Goal: Task Accomplishment & Management: Complete application form

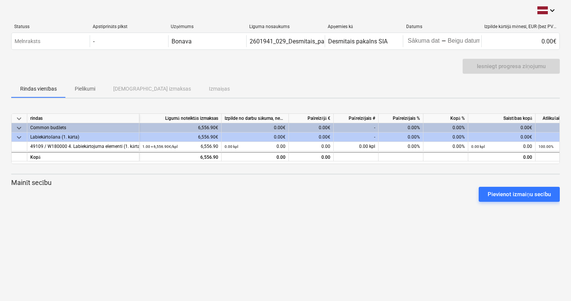
drag, startPoint x: 130, startPoint y: 131, endPoint x: 125, endPoint y: 131, distance: 5.6
click at [130, 131] on div "Common budžets" at bounding box center [83, 127] width 106 height 9
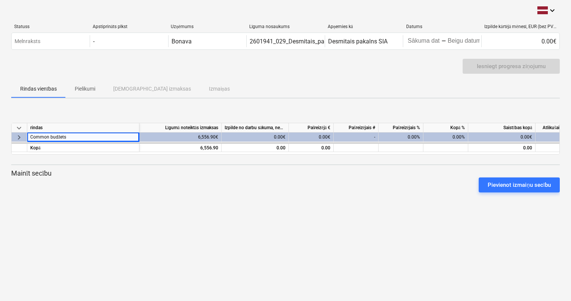
click at [20, 139] on span "keyboard_arrow_right" at bounding box center [19, 136] width 9 height 9
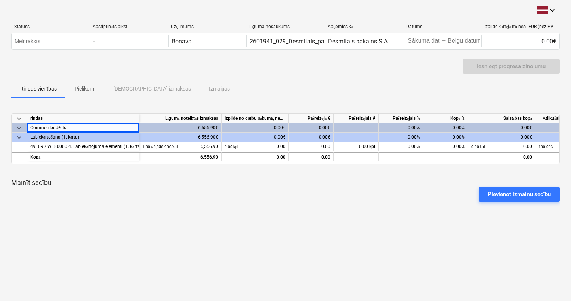
click at [20, 127] on span "keyboard_arrow_down" at bounding box center [19, 127] width 9 height 9
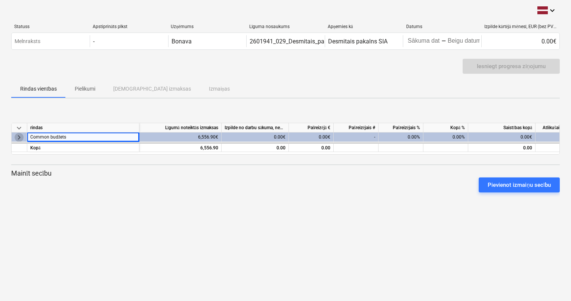
click at [22, 136] on span "keyboard_arrow_right" at bounding box center [19, 136] width 9 height 9
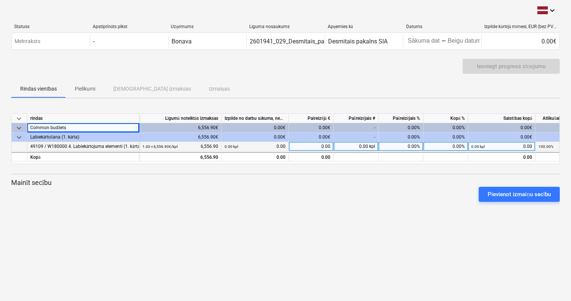
click at [332, 144] on div "0.00" at bounding box center [311, 146] width 45 height 9
type input "6,556"
click at [338, 176] on div "keyboard_arrow_down rindas Līgumā noteiktās izmaksas Izpilde no darbu sākuma, n…" at bounding box center [285, 160] width 549 height 112
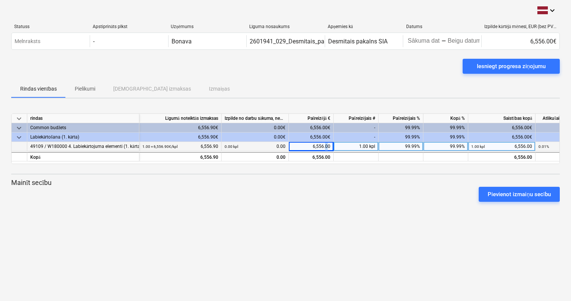
click at [326, 145] on div "6,556.00" at bounding box center [311, 146] width 45 height 9
type input "9"
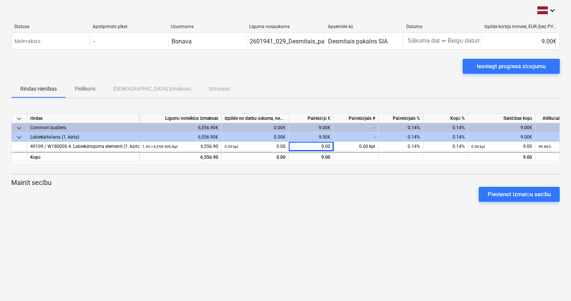
click at [331, 184] on div "Pievienot izmaiņu secību" at bounding box center [285, 194] width 555 height 21
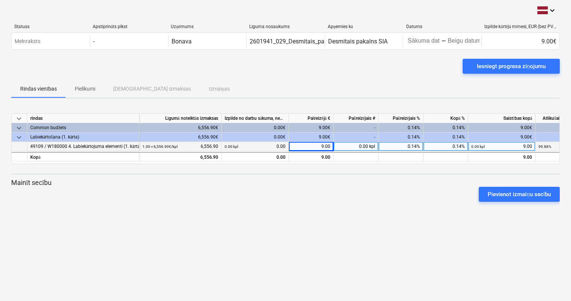
click at [215, 143] on div "1.00 × 6,556.90€ / kpl 6,556.90" at bounding box center [180, 146] width 76 height 9
drag, startPoint x: 218, startPoint y: 144, endPoint x: 200, endPoint y: 144, distance: 18.3
click at [200, 144] on div "1.00 × 6,556.90€ / kpl 6,556.90" at bounding box center [180, 146] width 76 height 9
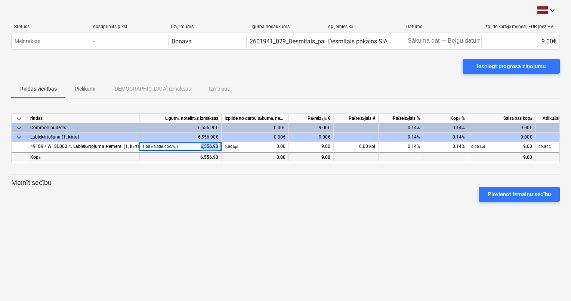
copy div "6,556.90"
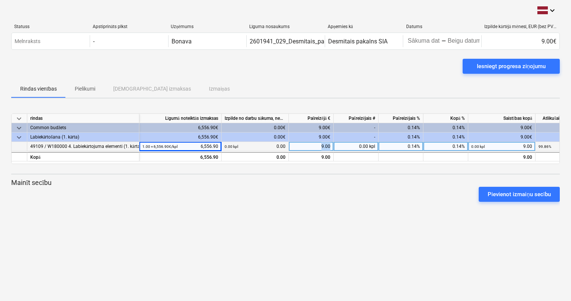
drag, startPoint x: 329, startPoint y: 144, endPoint x: 296, endPoint y: 145, distance: 33.3
click at [296, 145] on div "9.00" at bounding box center [311, 146] width 45 height 9
drag, startPoint x: 219, startPoint y: 145, endPoint x: 199, endPoint y: 145, distance: 20.6
click at [199, 145] on div "1.00 × 6,556.90€ / kpl 6,556.90" at bounding box center [180, 146] width 82 height 9
drag, startPoint x: 202, startPoint y: 145, endPoint x: 224, endPoint y: 145, distance: 22.1
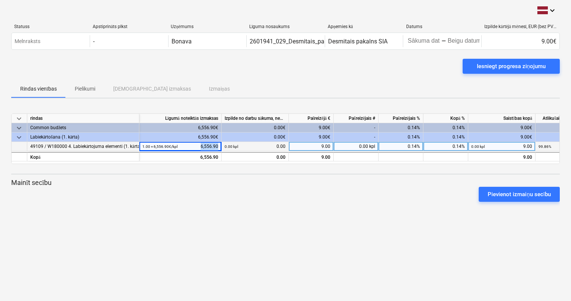
click at [0, 0] on div "49109 / W180000 4. Labiekārtojuma elementi (1. kārta) 1.00 × 6,556.90€ / kpl 6,…" at bounding box center [0, 0] width 0 height 0
copy div "6,556.90"
click at [318, 144] on div "9.00" at bounding box center [311, 146] width 45 height 9
type input "6,556.90"
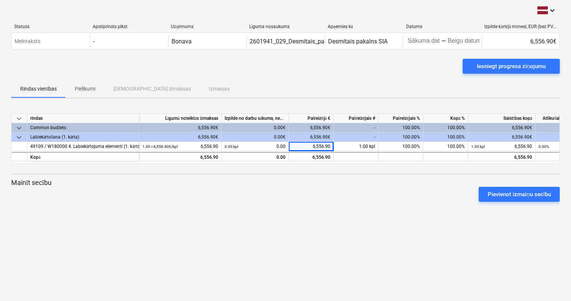
click at [345, 176] on div "keyboard_arrow_down rindas Līgumā noteiktās izmaksas Izpilde no darbu sākuma, n…" at bounding box center [285, 160] width 549 height 112
click at [73, 89] on span "Pielikumi" at bounding box center [85, 89] width 39 height 12
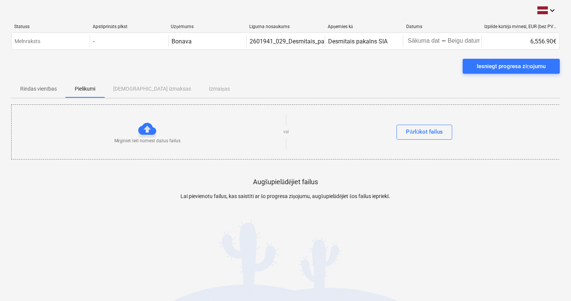
click at [53, 90] on p "Rindas vienības" at bounding box center [38, 89] width 37 height 8
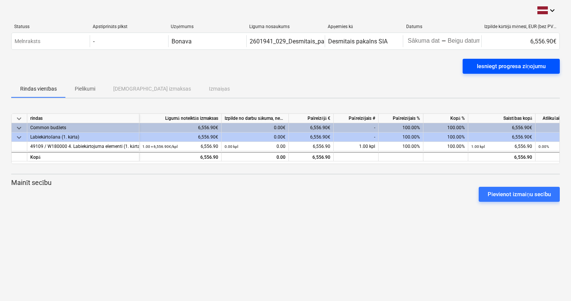
click at [528, 62] on div "Iesniegt progresa ziņojumu" at bounding box center [511, 66] width 69 height 10
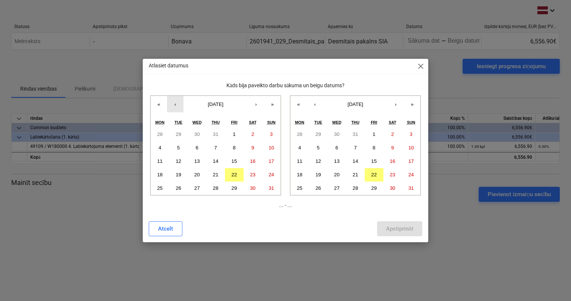
click at [173, 104] on button "‹" at bounding box center [175, 104] width 16 height 16
click at [180, 132] on button "1" at bounding box center [178, 134] width 19 height 13
click at [377, 174] on button "22" at bounding box center [374, 174] width 19 height 13
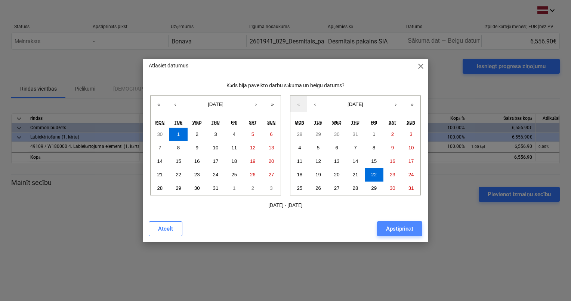
click at [398, 229] on div "Apstiprināt" at bounding box center [399, 229] width 27 height 10
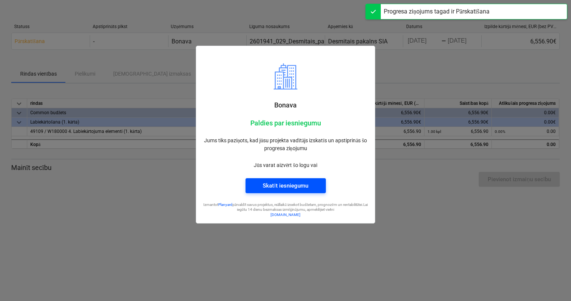
click at [295, 185] on div "Skatīt iesniegumu" at bounding box center [285, 186] width 45 height 10
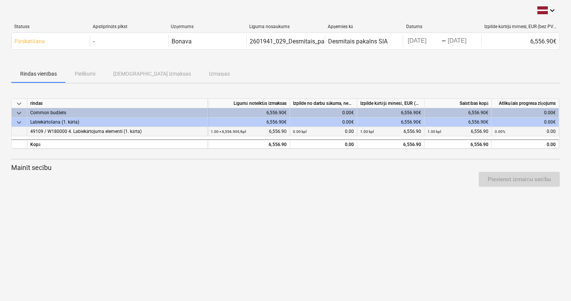
click at [108, 128] on div "49109 / W180000 4. Labiekārtojuma elementi (1. kārta)" at bounding box center [117, 131] width 174 height 9
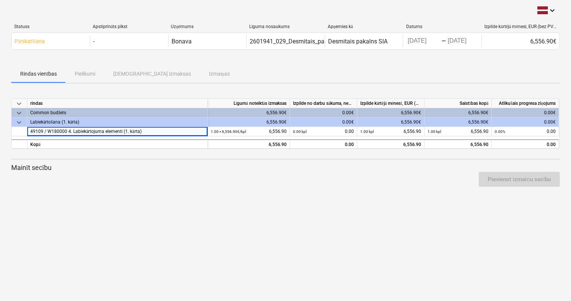
click at [109, 118] on div "Labiekārtošana (1. kārta)" at bounding box center [117, 121] width 174 height 9
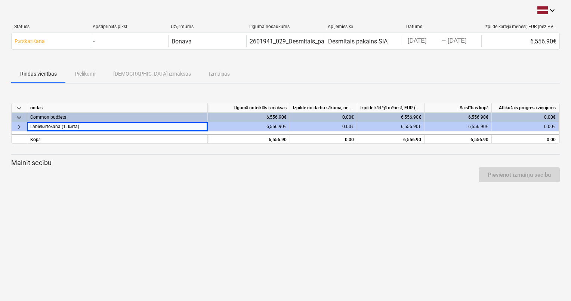
click at [99, 117] on div "Common budžets" at bounding box center [117, 117] width 174 height 9
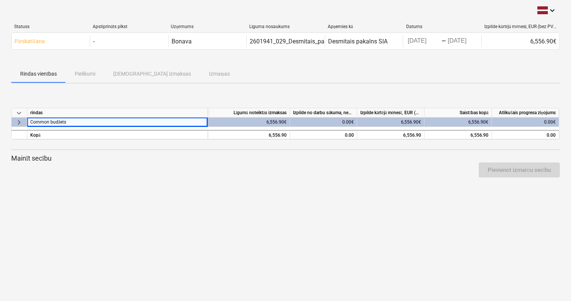
click at [47, 113] on div "rindas" at bounding box center [117, 112] width 181 height 9
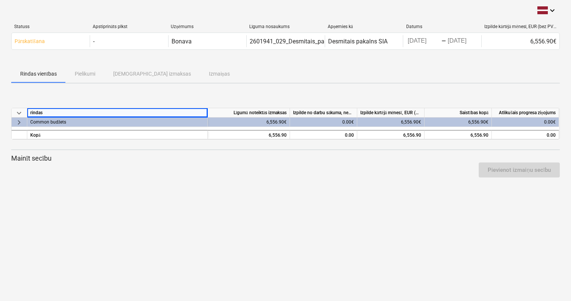
click at [28, 113] on div "rindas" at bounding box center [117, 112] width 181 height 9
click at [23, 113] on span "keyboard_arrow_down" at bounding box center [19, 112] width 9 height 9
